Goal: Find specific page/section: Find specific page/section

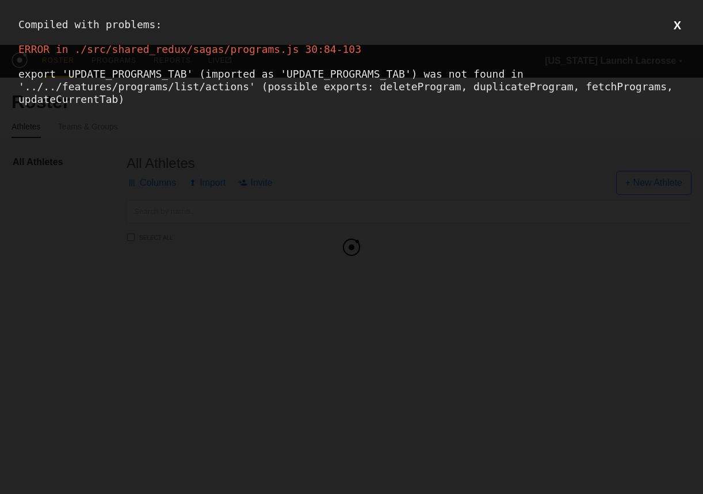
click at [296, 132] on div "Compiled with problems: X ERROR in ./src/shared_redux/sagas/programs.js 30:84-1…" at bounding box center [351, 247] width 703 height 494
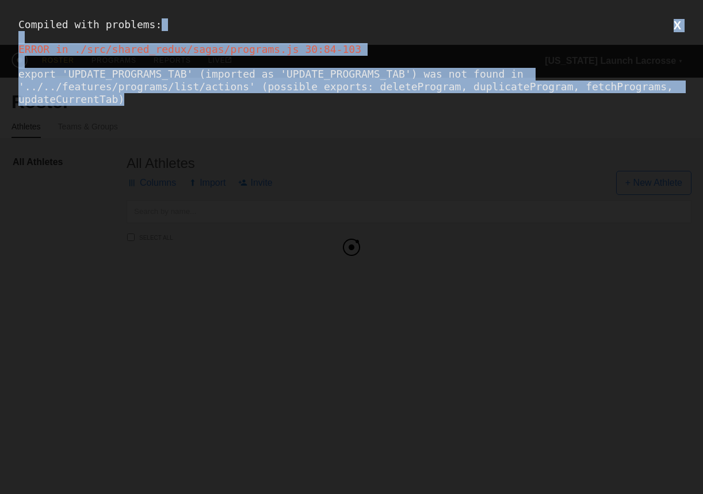
drag, startPoint x: 268, startPoint y: 104, endPoint x: 167, endPoint y: 20, distance: 131.1
click at [167, 20] on div "Compiled with problems: X ERROR in ./src/shared_redux/sagas/programs.js 30:84-1…" at bounding box center [351, 247] width 703 height 494
